Goal: Check status

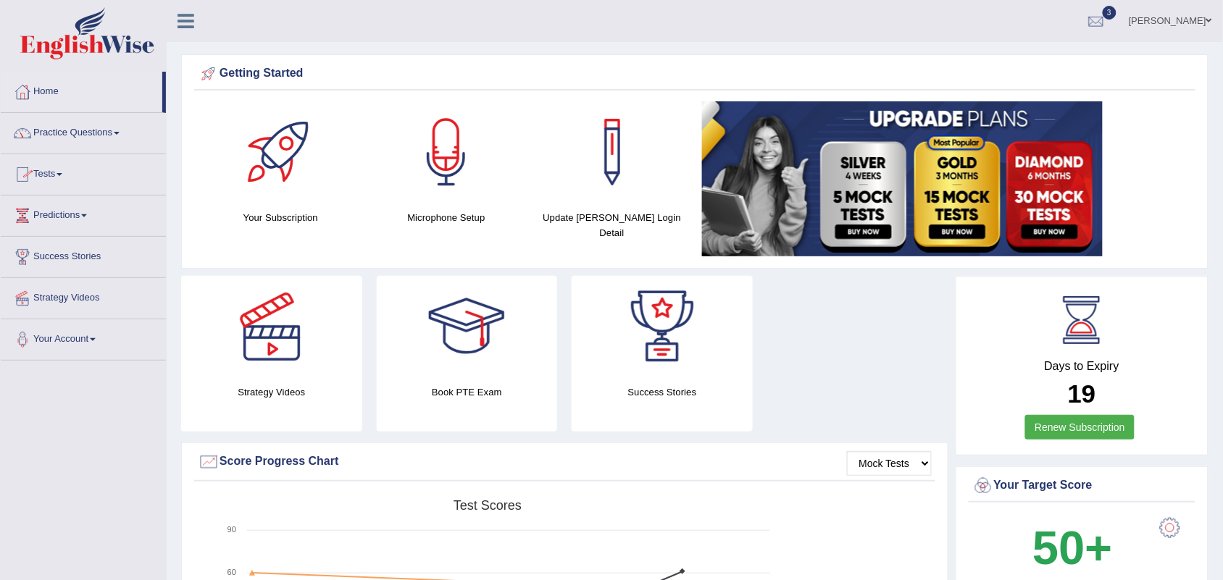
click at [57, 185] on link "Tests" at bounding box center [83, 172] width 165 height 36
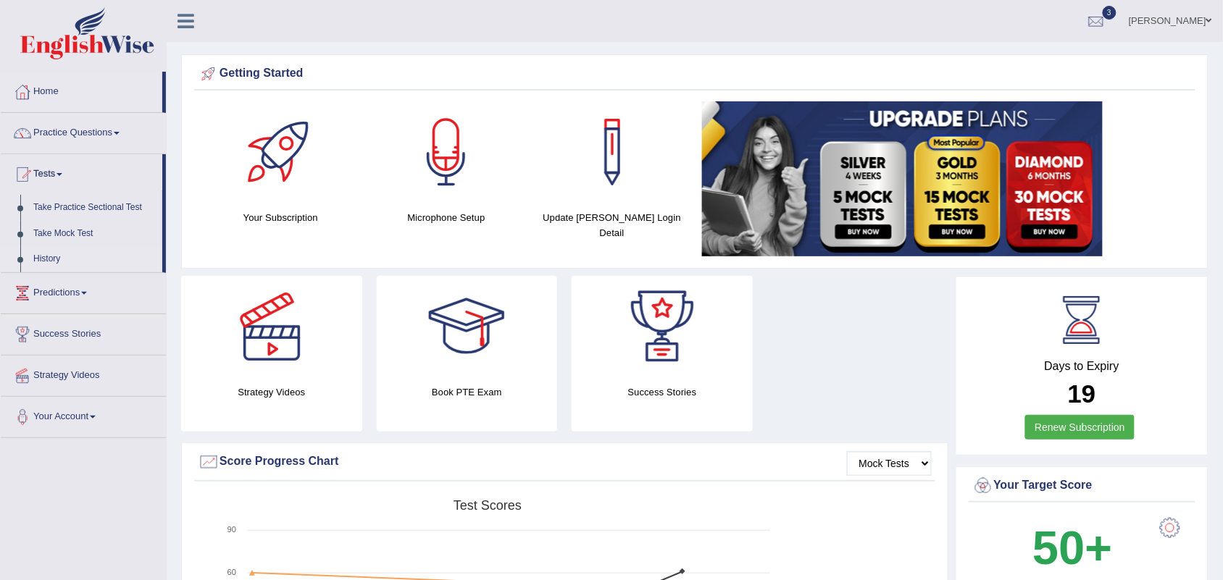
click at [51, 259] on link "History" at bounding box center [94, 259] width 135 height 26
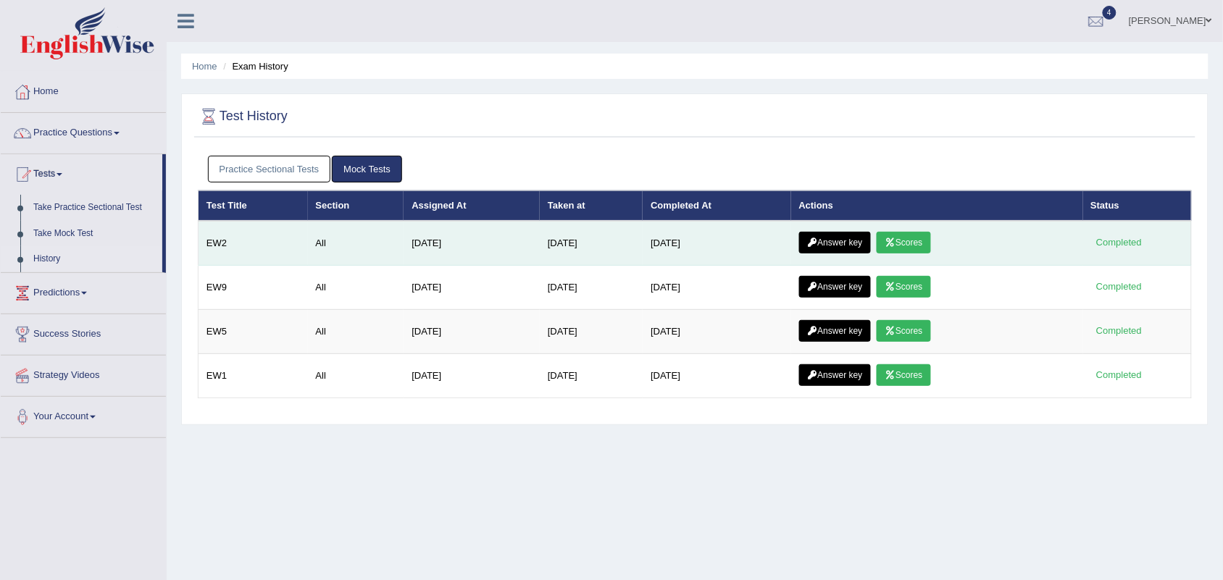
click at [913, 245] on link "Scores" at bounding box center [904, 243] width 54 height 22
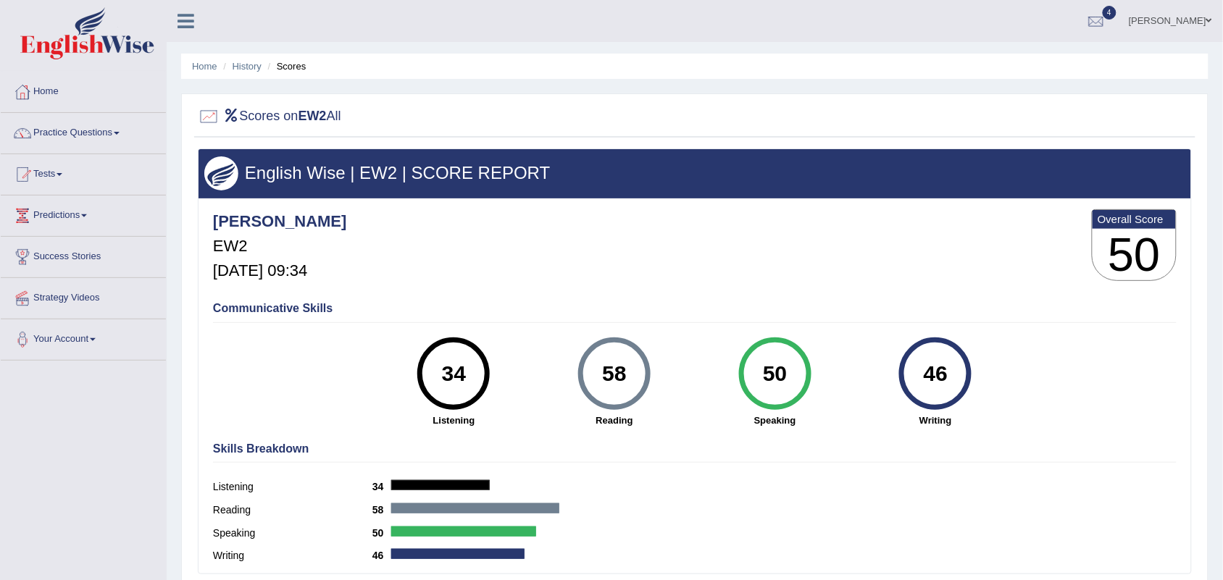
click at [965, 206] on div "Nicolas_pte EW2 Oct 10, 2025, 09:34 Overall Score 50" at bounding box center [694, 249] width 971 height 86
